Goal: Information Seeking & Learning: Check status

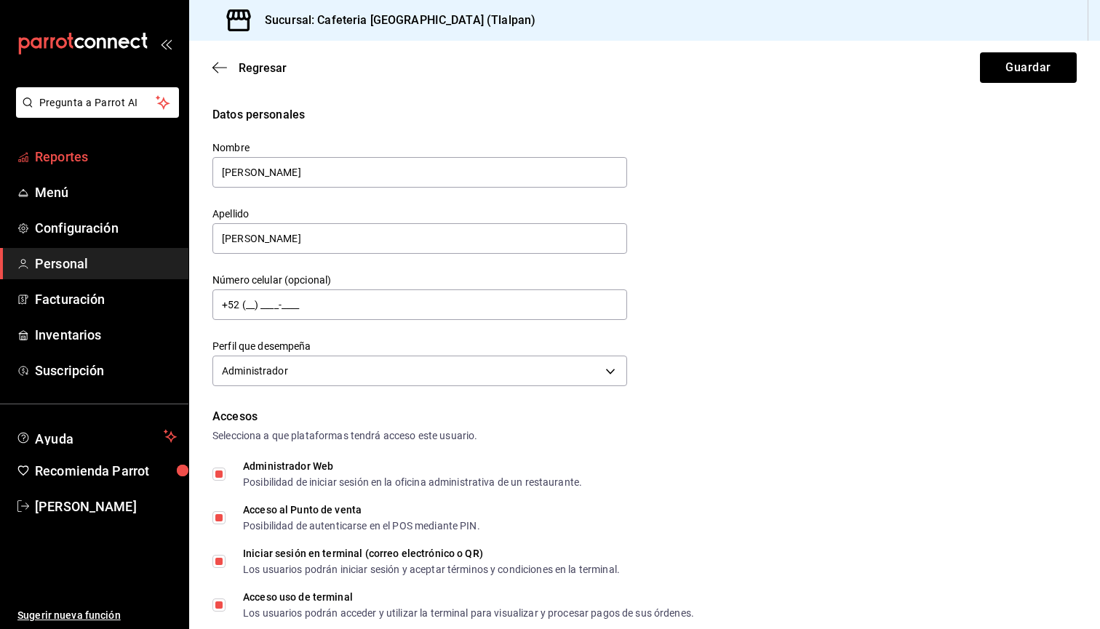
click at [92, 151] on span "Reportes" at bounding box center [106, 157] width 142 height 20
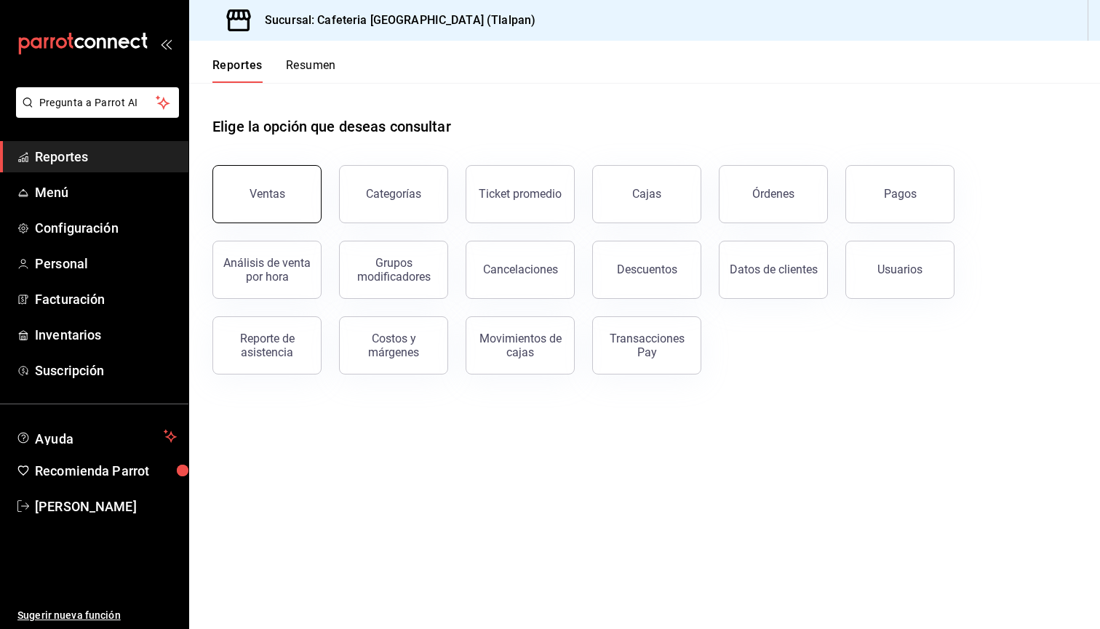
click at [290, 179] on button "Ventas" at bounding box center [266, 194] width 109 height 58
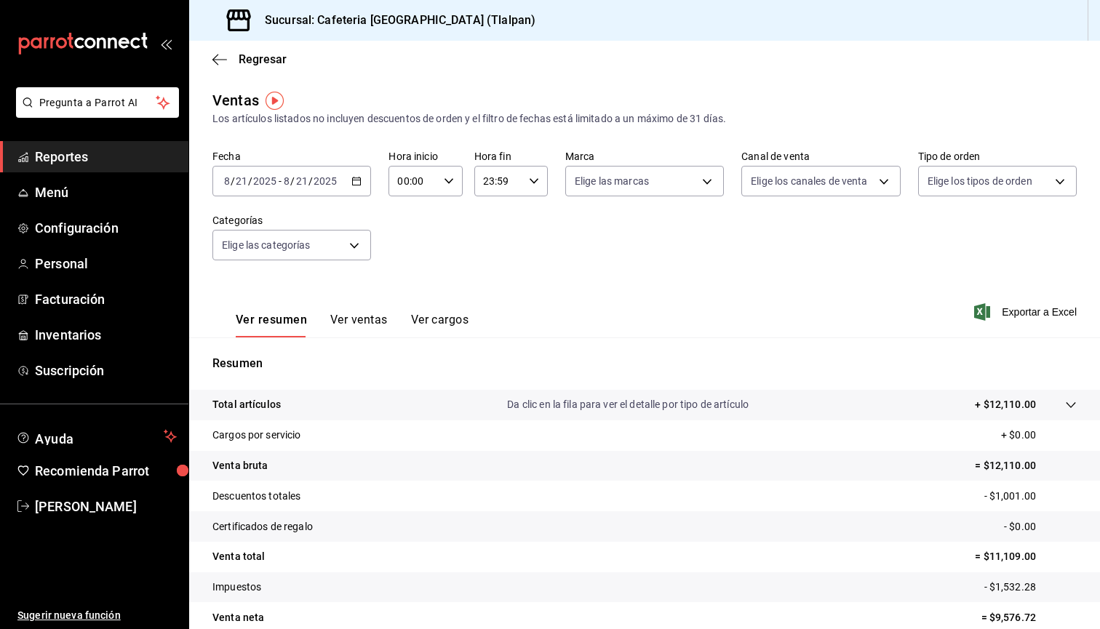
click at [233, 68] on div "Regresar" at bounding box center [644, 59] width 911 height 37
click at [223, 53] on icon "button" at bounding box center [219, 59] width 15 height 13
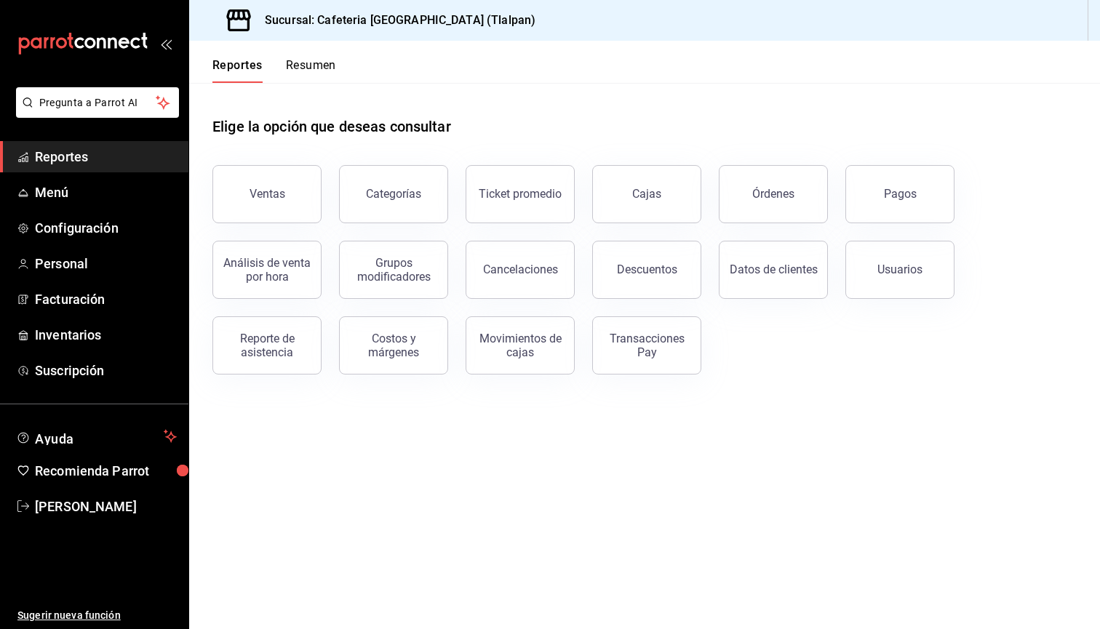
click at [289, 65] on button "Resumen" at bounding box center [311, 70] width 50 height 25
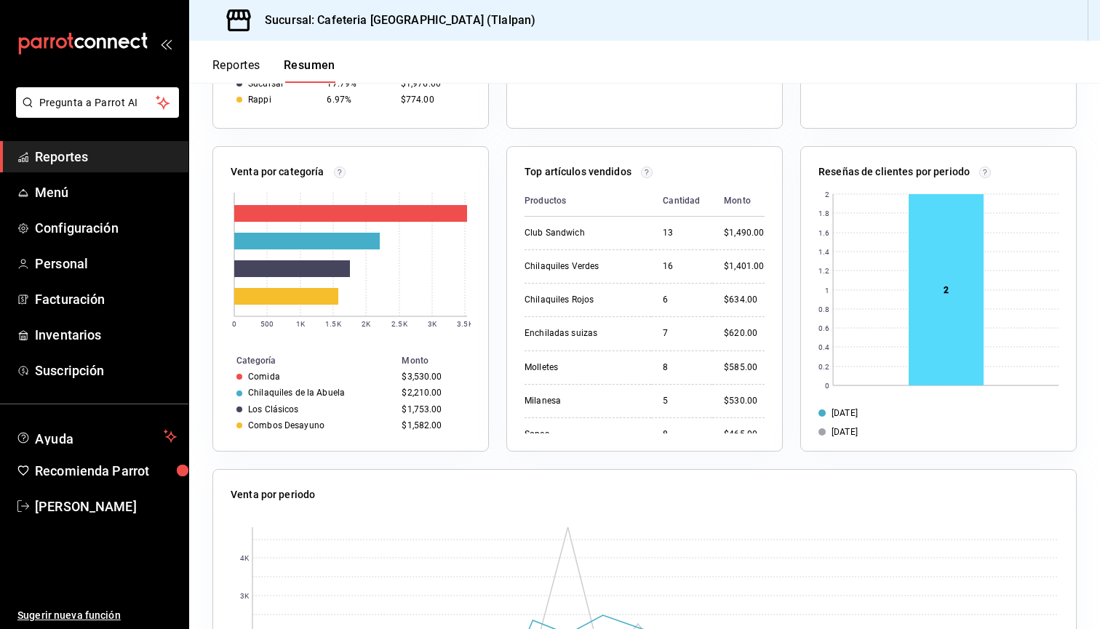
scroll to position [530, 0]
